Goal: Navigation & Orientation: Find specific page/section

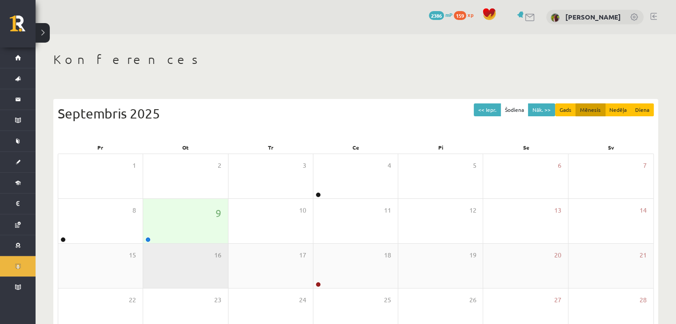
scroll to position [89, 0]
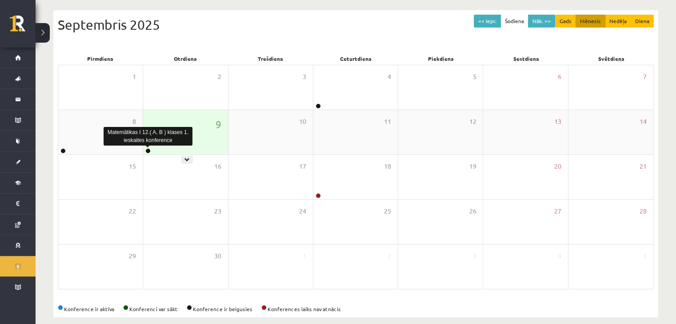
click at [147, 149] on link at bounding box center [147, 150] width 5 height 5
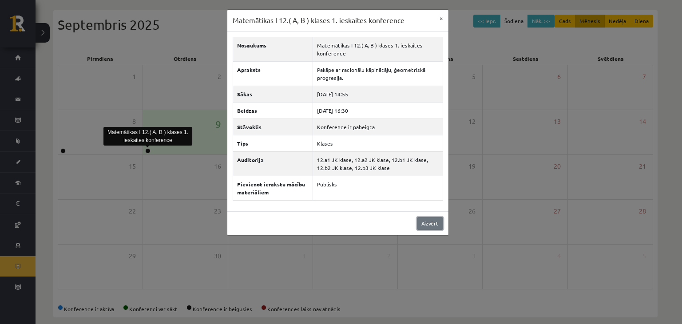
click at [423, 221] on link "Aizvērt" at bounding box center [430, 223] width 26 height 13
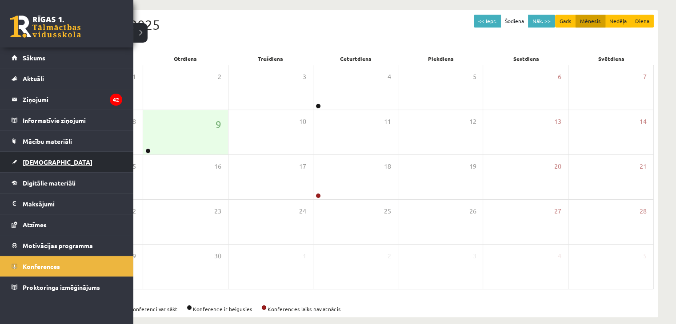
click at [26, 161] on span "[DEMOGRAPHIC_DATA]" at bounding box center [58, 162] width 70 height 8
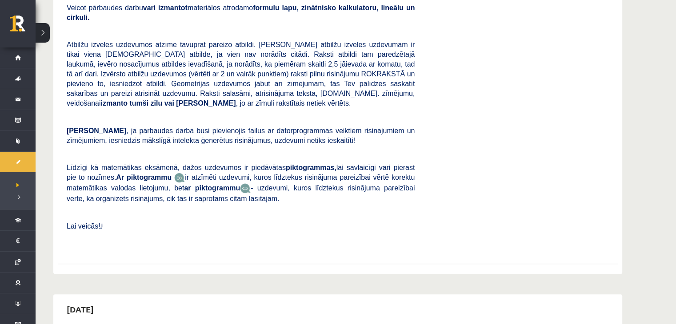
scroll to position [89, 0]
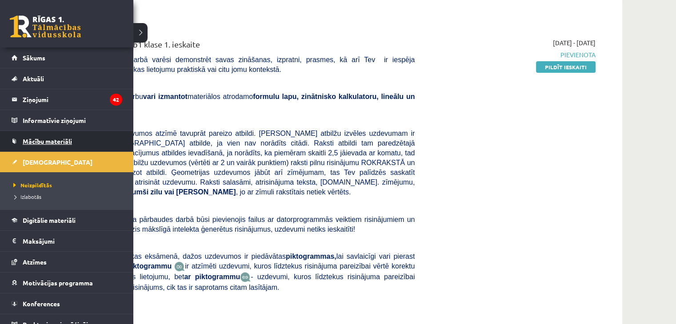
click at [55, 137] on span "Mācību materiāli" at bounding box center [47, 141] width 49 height 8
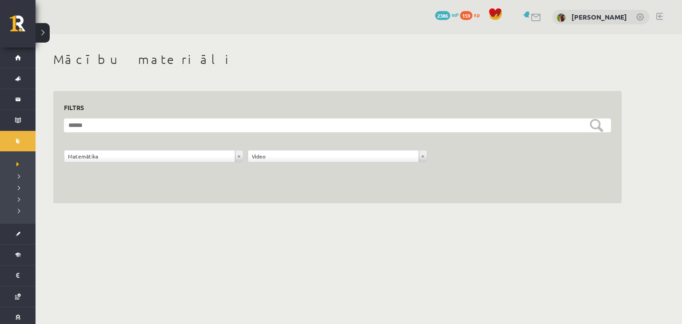
click at [542, 18] on link at bounding box center [536, 18] width 11 height 8
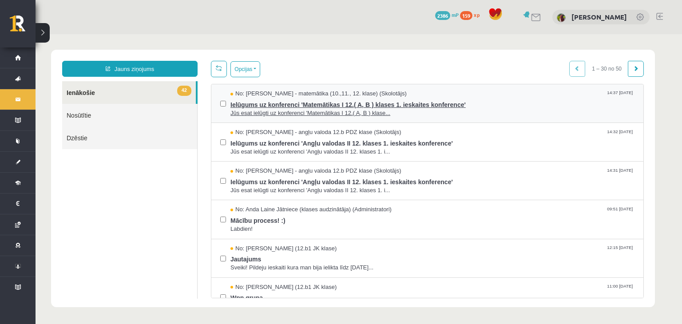
click at [283, 104] on span "Ielūgums uz konferenci 'Matemātikas I 12.( A, B ) klases 1. ieskaites konferenc…" at bounding box center [432, 103] width 404 height 11
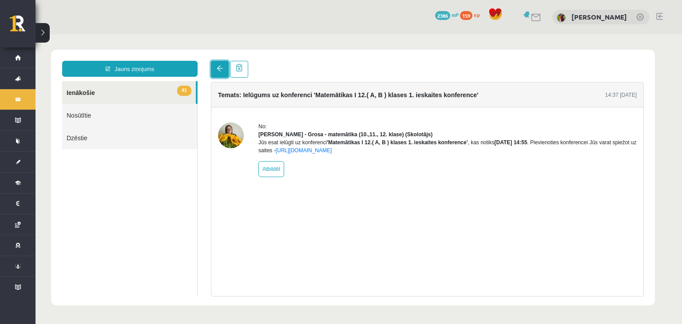
click at [222, 72] on span at bounding box center [220, 68] width 6 height 6
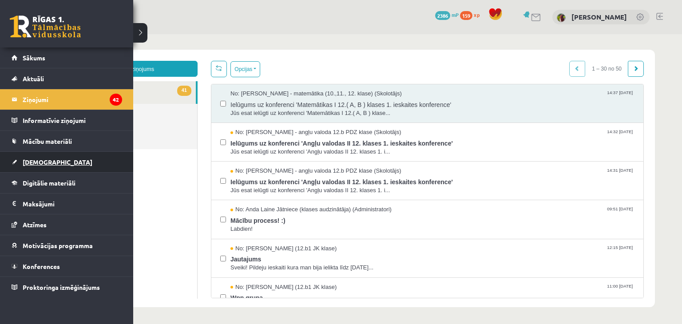
click at [58, 163] on link "[DEMOGRAPHIC_DATA]" at bounding box center [67, 162] width 111 height 20
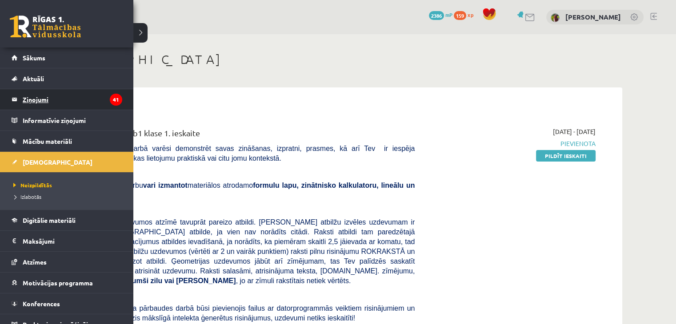
click at [24, 103] on legend "Ziņojumi 41" at bounding box center [72, 99] width 99 height 20
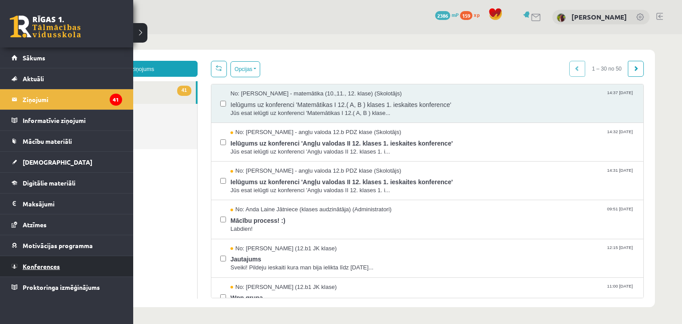
click at [33, 269] on link "Konferences" at bounding box center [67, 266] width 111 height 20
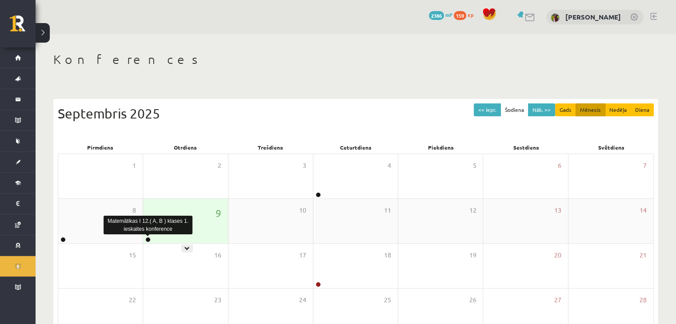
click at [146, 240] on link at bounding box center [147, 239] width 5 height 5
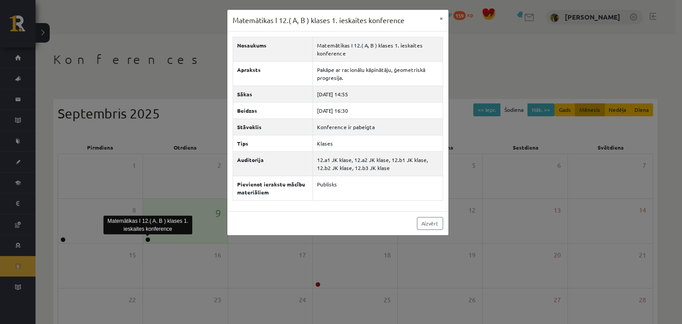
click at [155, 101] on div "Matemātikas I 12.( A, B ) klases 1. ieskaites konference × Nosaukums Matemātika…" at bounding box center [341, 162] width 682 height 324
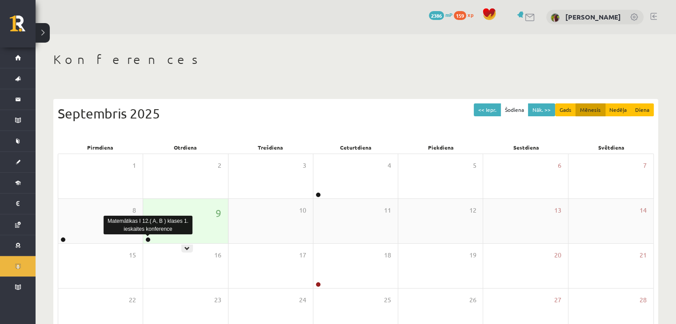
click at [150, 239] on link at bounding box center [147, 239] width 5 height 5
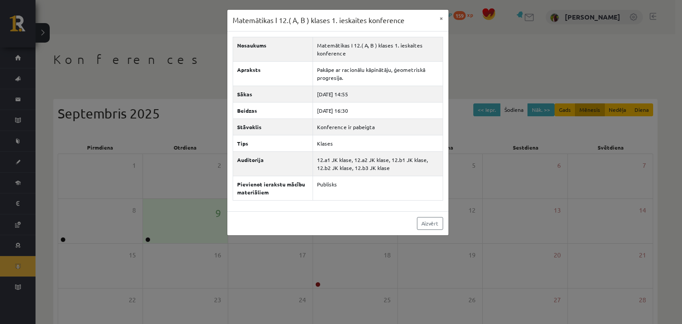
click at [505, 83] on div "Matemātikas I 12.( A, B ) klases 1. ieskaites konference × Nosaukums Matemātika…" at bounding box center [341, 162] width 682 height 324
